Goal: Information Seeking & Learning: Learn about a topic

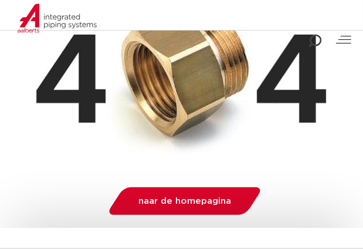
scroll to position [176, 0]
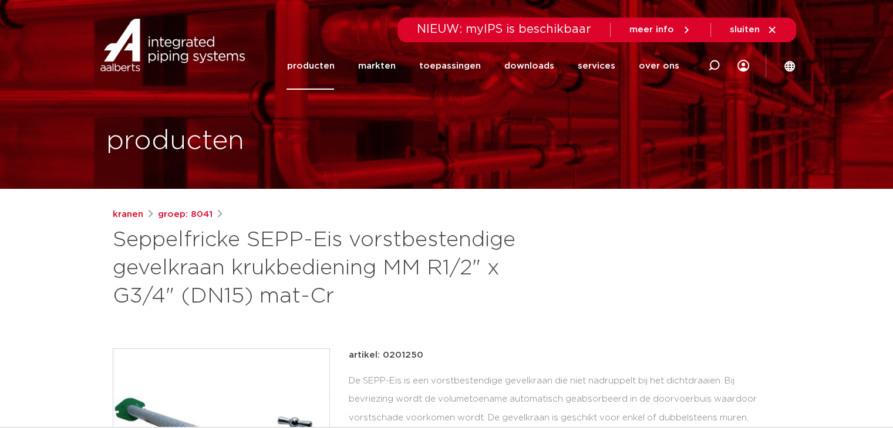
click at [301, 73] on link "producten" at bounding box center [310, 66] width 48 height 48
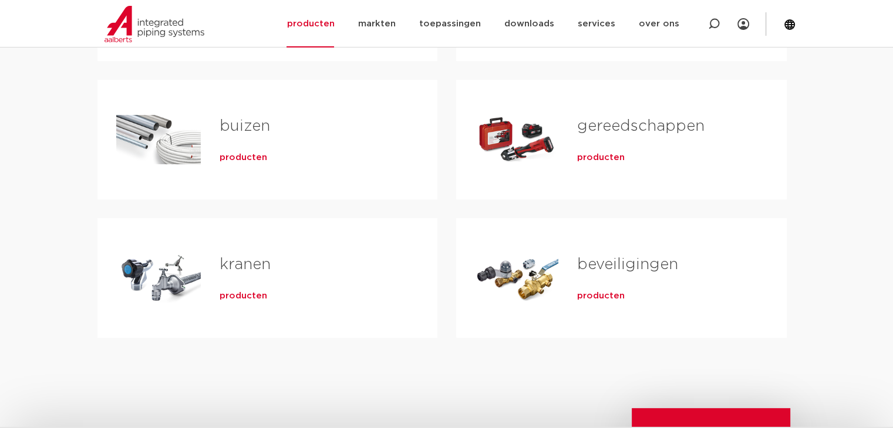
scroll to position [352, 0]
click at [242, 256] on link "kranen" at bounding box center [244, 263] width 51 height 15
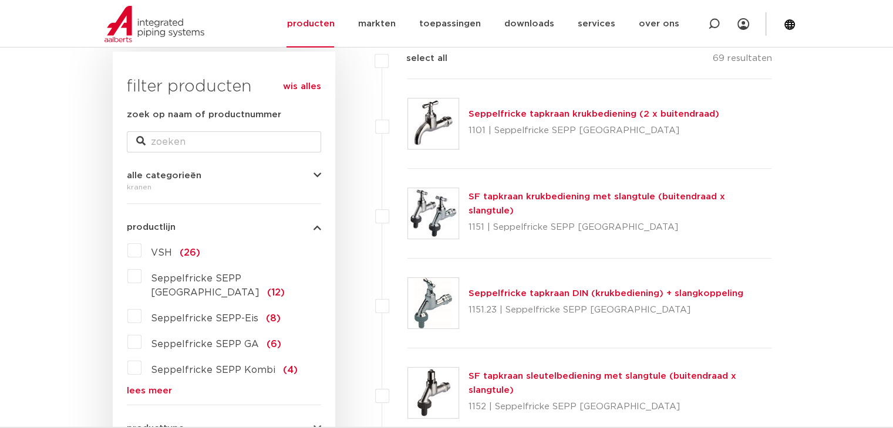
scroll to position [176, 0]
click at [166, 248] on span "VSH" at bounding box center [161, 251] width 21 height 9
click at [0, 0] on input "VSH (26)" at bounding box center [0, 0] width 0 height 0
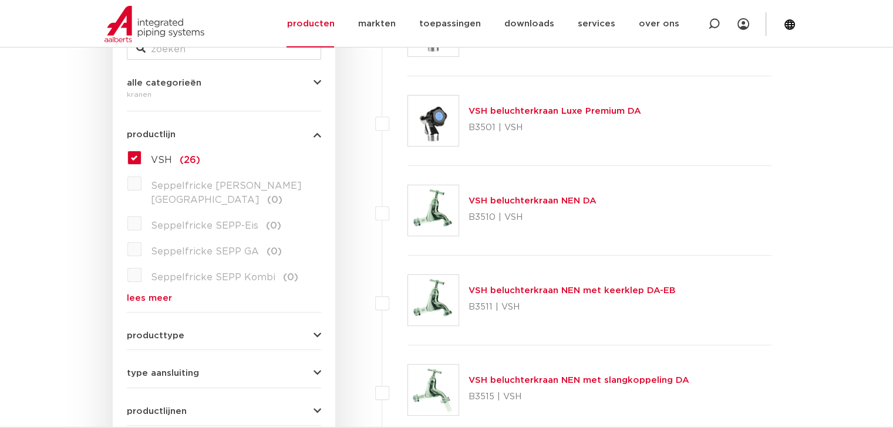
scroll to position [235, 0]
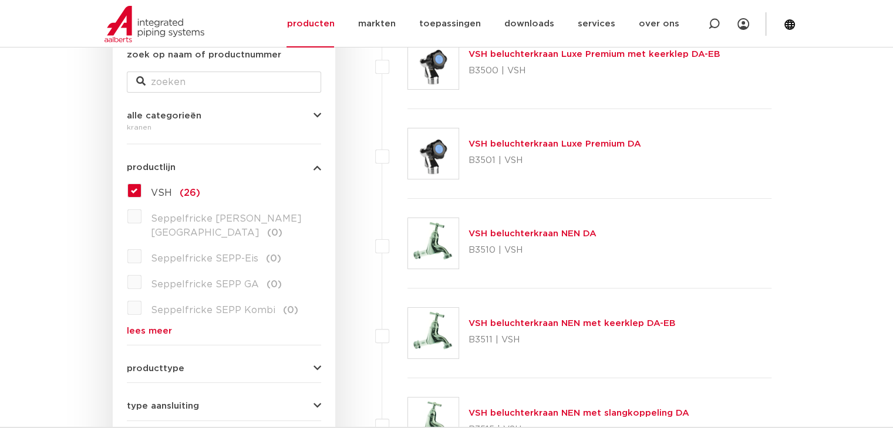
click at [141, 187] on label "VSH (26)" at bounding box center [170, 190] width 59 height 19
click at [0, 0] on input "VSH (26)" at bounding box center [0, 0] width 0 height 0
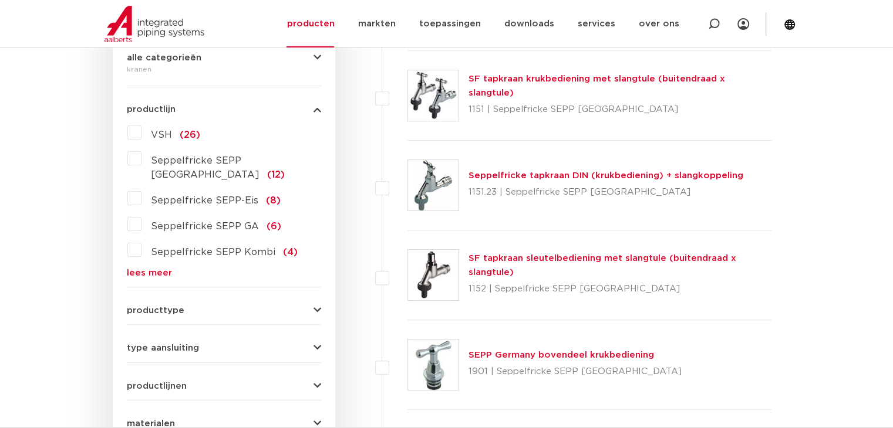
scroll to position [293, 0]
click at [197, 195] on span "Seppelfricke SEPP-Eis" at bounding box center [204, 199] width 107 height 9
click at [0, 0] on input "Seppelfricke SEPP-Eis (8)" at bounding box center [0, 0] width 0 height 0
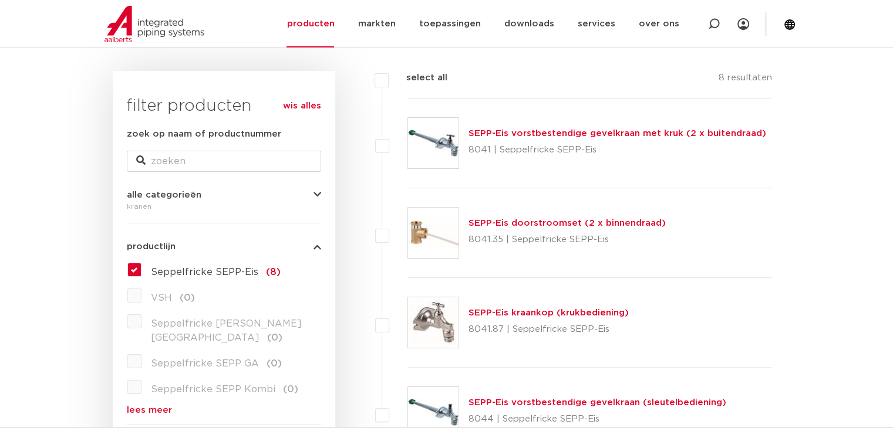
scroll to position [176, 0]
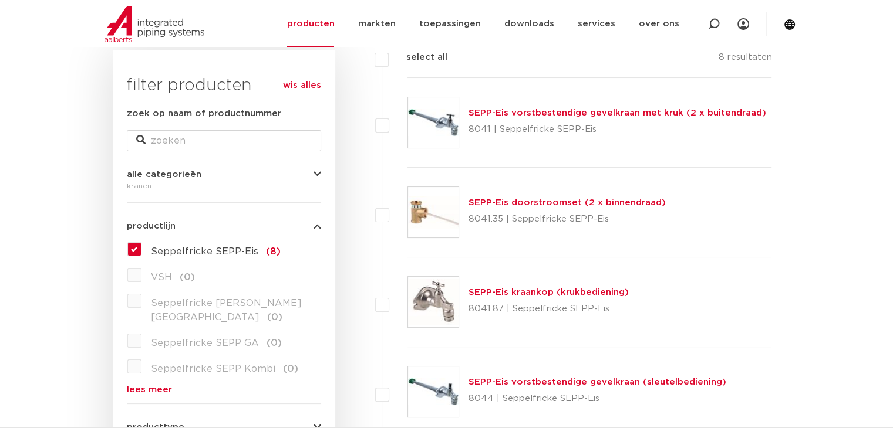
click at [514, 293] on link "SEPP-Eis kraankop (krukbediening)" at bounding box center [548, 292] width 160 height 9
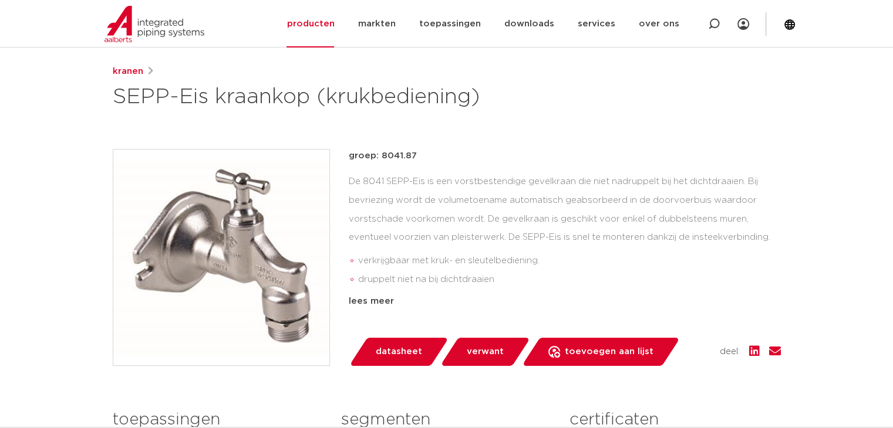
scroll to position [117, 0]
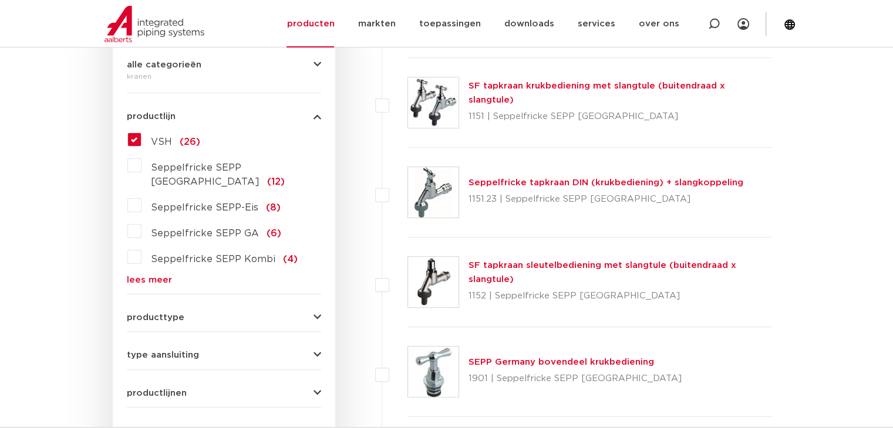
scroll to position [293, 0]
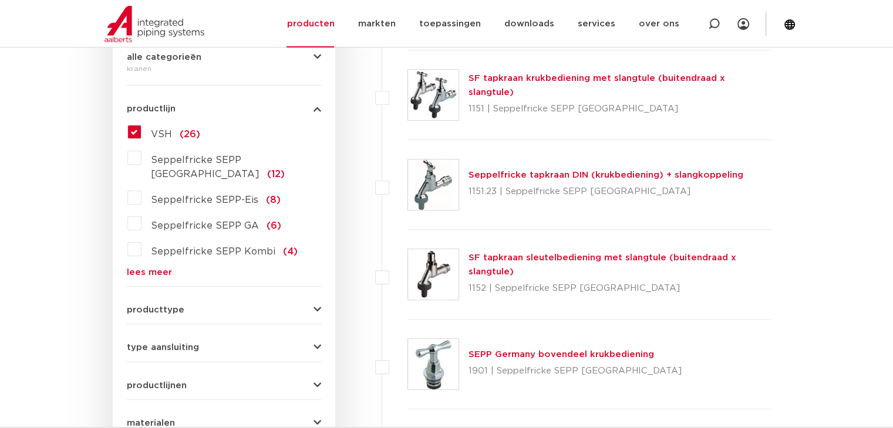
click at [175, 195] on span "Seppelfricke SEPP-Eis" at bounding box center [204, 199] width 107 height 9
click at [0, 0] on input "Seppelfricke SEPP-Eis (8)" at bounding box center [0, 0] width 0 height 0
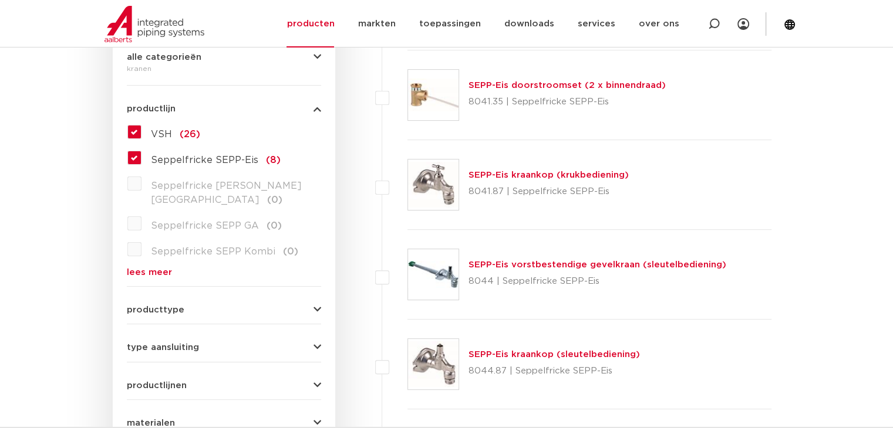
click at [141, 130] on label "VSH (26)" at bounding box center [170, 132] width 59 height 19
click at [0, 0] on input "VSH (26)" at bounding box center [0, 0] width 0 height 0
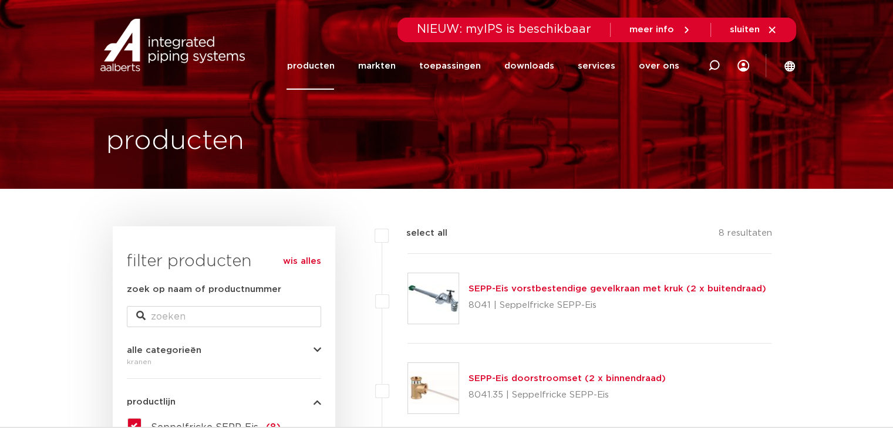
scroll to position [59, 0]
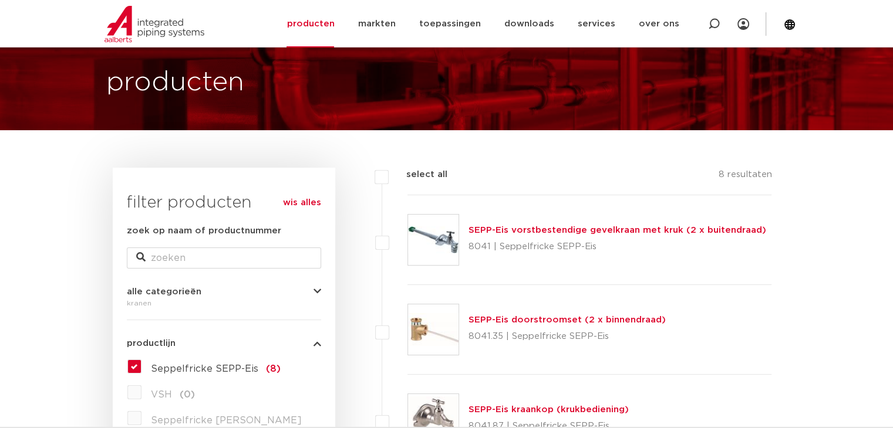
click at [559, 235] on link "SEPP-Eis vorstbestendige gevelkraan met kruk (2 x buitendraad)" at bounding box center [617, 230] width 298 height 9
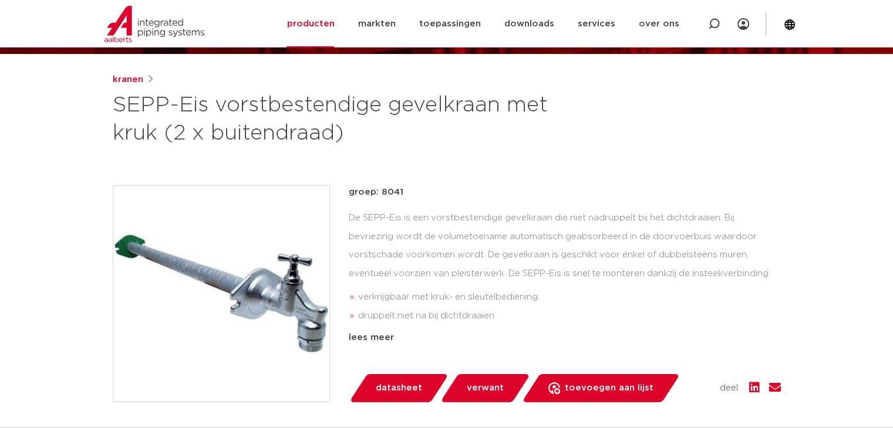
scroll to position [117, 0]
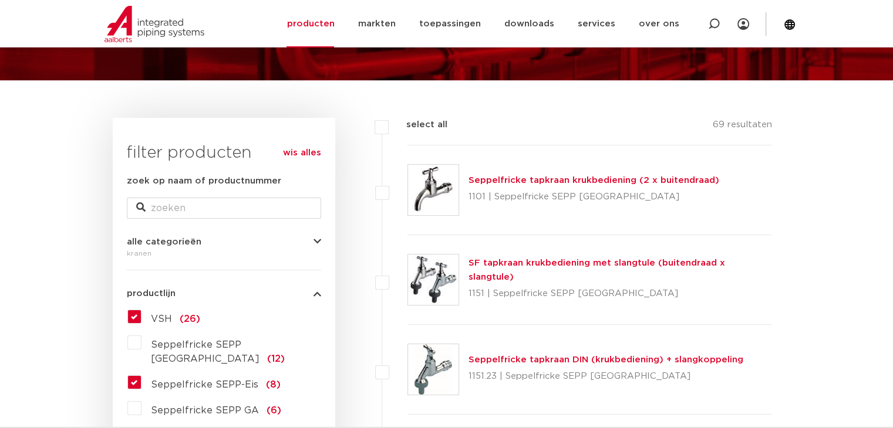
scroll to position [235, 0]
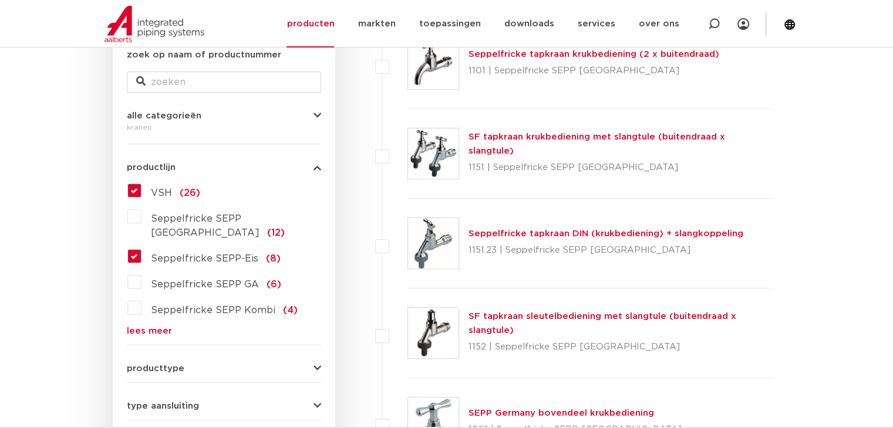
click at [141, 191] on label "VSH (26)" at bounding box center [170, 190] width 59 height 19
click at [0, 0] on input "VSH (26)" at bounding box center [0, 0] width 0 height 0
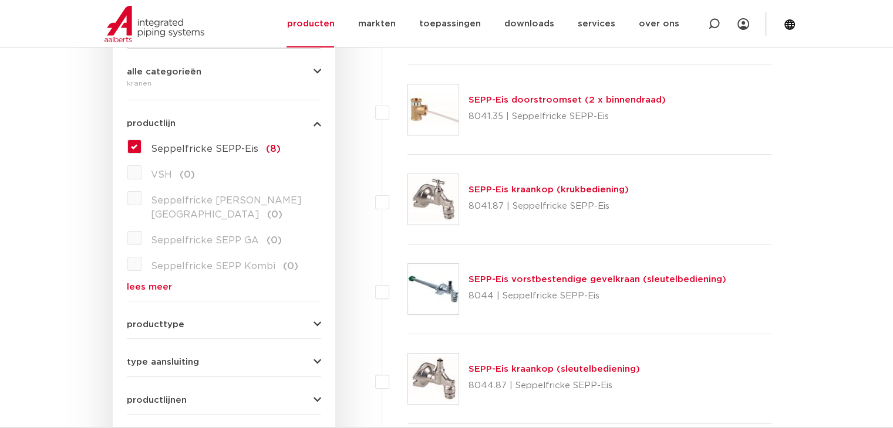
scroll to position [411, 0]
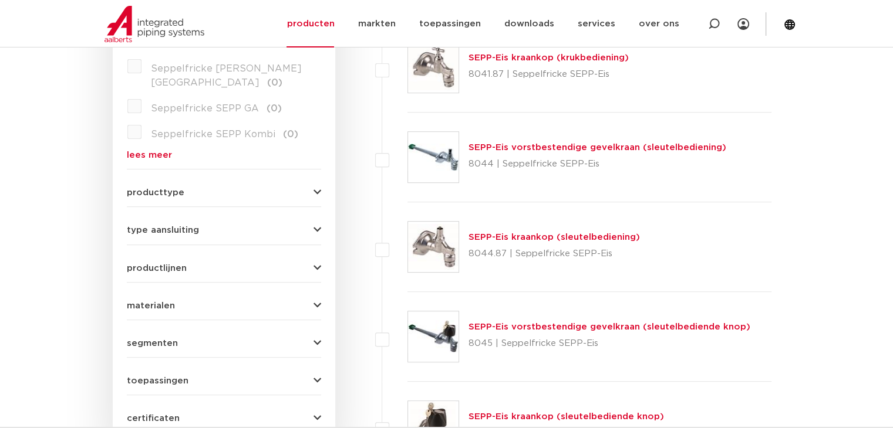
click at [319, 188] on icon "button" at bounding box center [317, 192] width 8 height 9
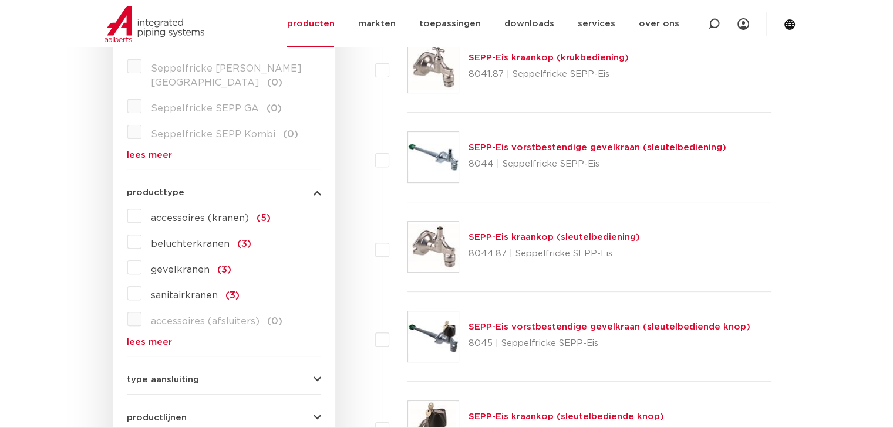
click at [190, 239] on span "beluchterkranen" at bounding box center [190, 243] width 79 height 9
click at [0, 0] on input "beluchterkranen (3)" at bounding box center [0, 0] width 0 height 0
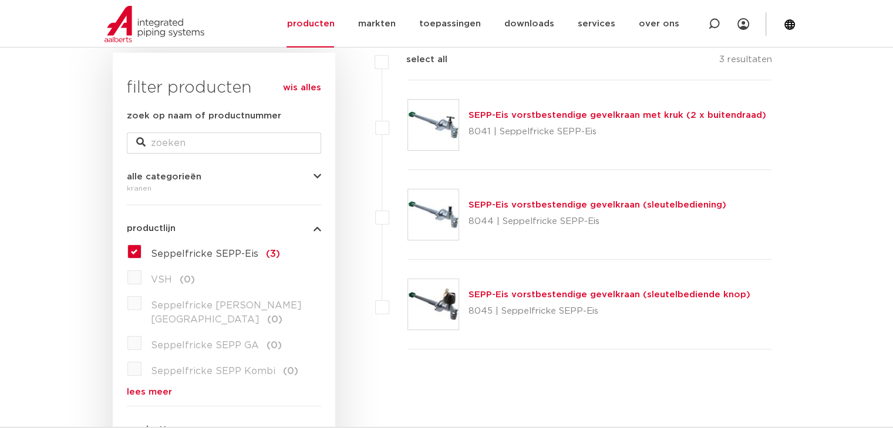
scroll to position [117, 0]
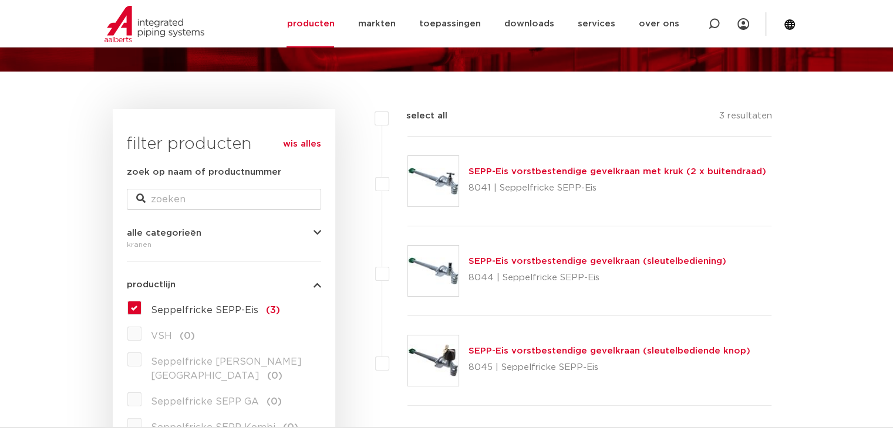
click at [562, 173] on link "SEPP-Eis vorstbestendige gevelkraan met kruk (2 x buitendraad)" at bounding box center [617, 171] width 298 height 9
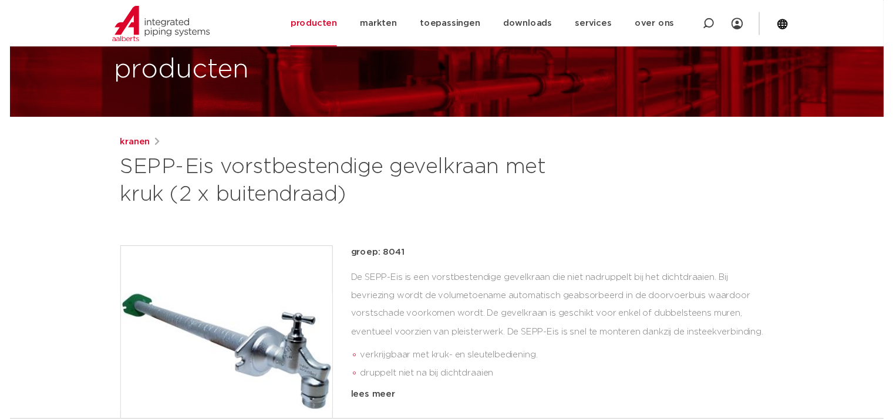
scroll to position [176, 0]
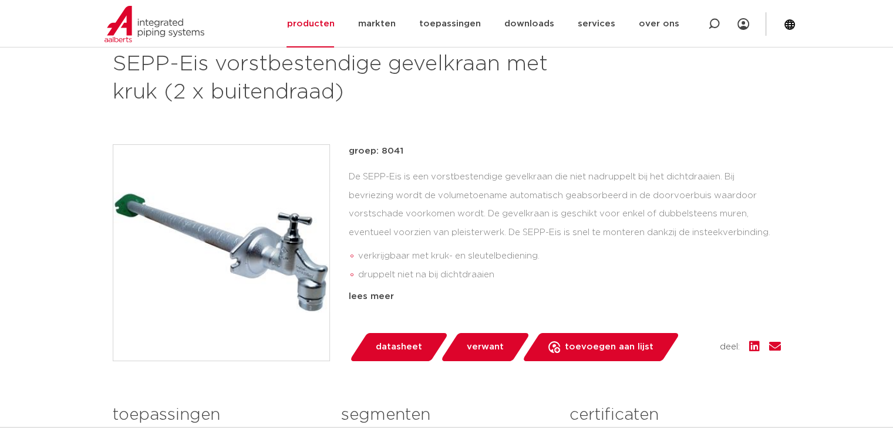
click at [392, 342] on span "datasheet" at bounding box center [399, 347] width 46 height 19
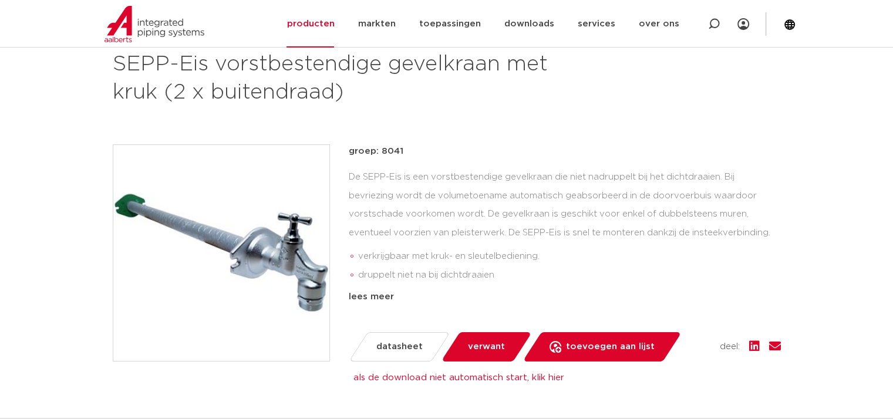
click at [490, 346] on span "verwant" at bounding box center [486, 346] width 37 height 19
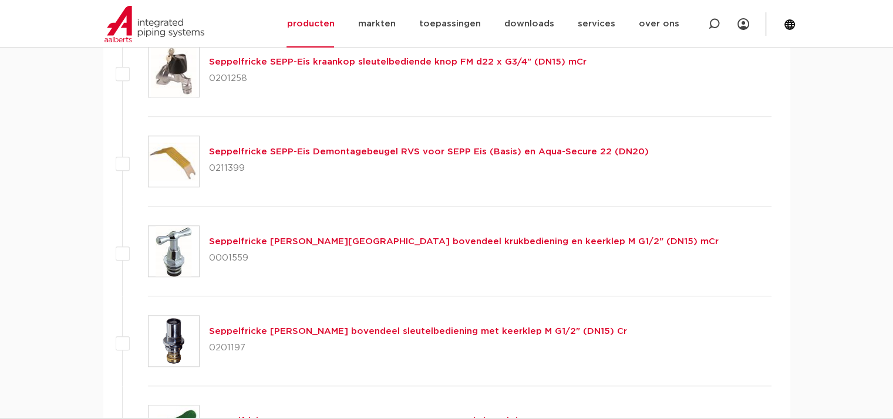
scroll to position [1080, 0]
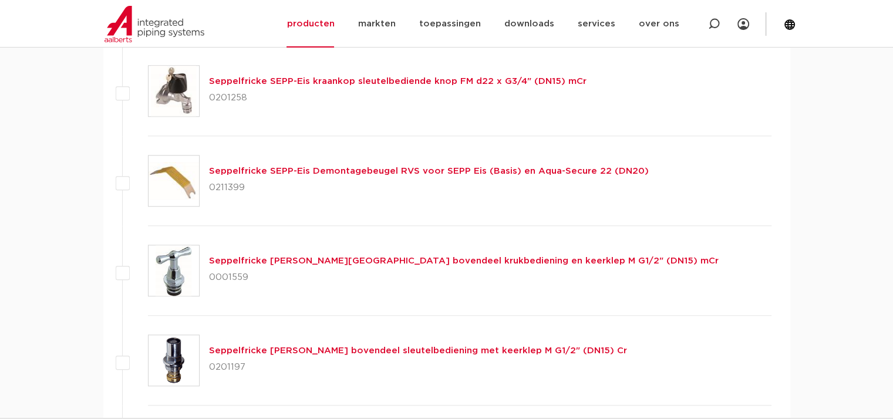
click at [436, 256] on link "Seppelfricke [PERSON_NAME][GEOGRAPHIC_DATA] bovendeel krukbediening en keerklep…" at bounding box center [463, 260] width 509 height 9
